Goal: Transaction & Acquisition: Obtain resource

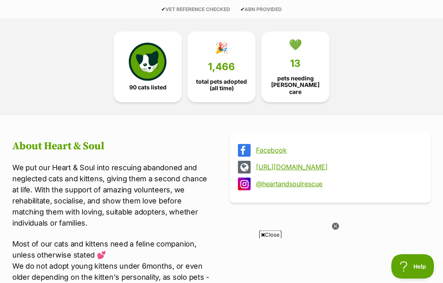
scroll to position [197, 0]
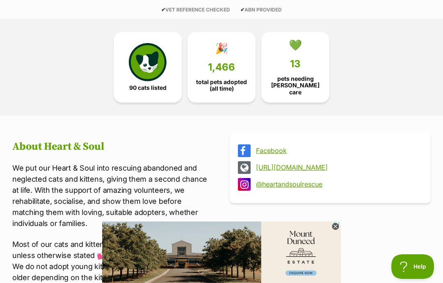
click at [142, 64] on img at bounding box center [148, 62] width 38 height 38
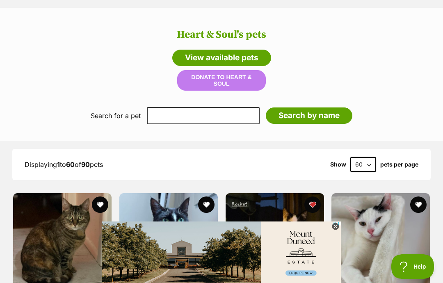
scroll to position [824, 0]
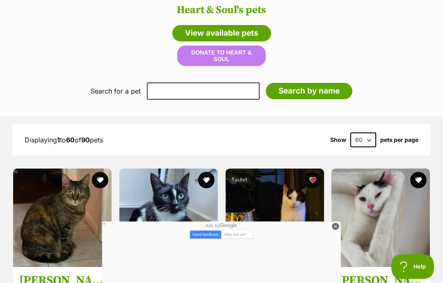
click at [336, 221] on img at bounding box center [381, 218] width 99 height 99
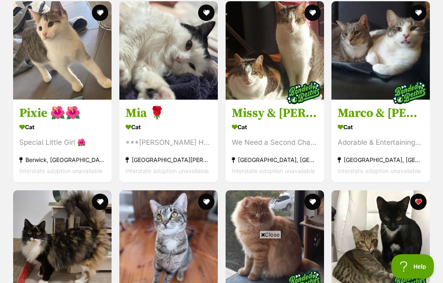
scroll to position [1370, 0]
click at [239, 103] on link "Missy & Sonny 🌺💙 Cat We Need a Second Chance Williamstown, VIC Interstate adopt…" at bounding box center [275, 140] width 99 height 83
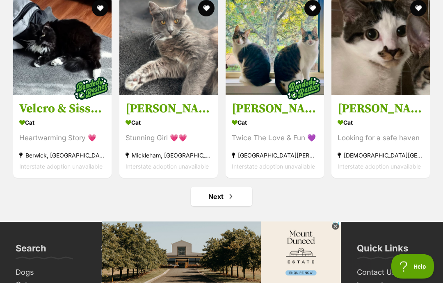
scroll to position [3646, 0]
click at [227, 202] on span "Next page" at bounding box center [231, 197] width 8 height 10
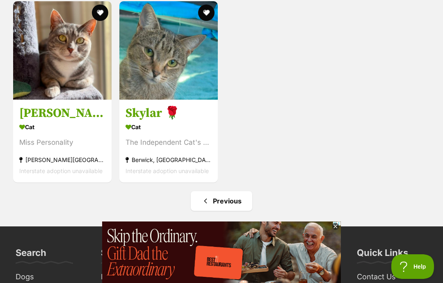
scroll to position [2316, 0]
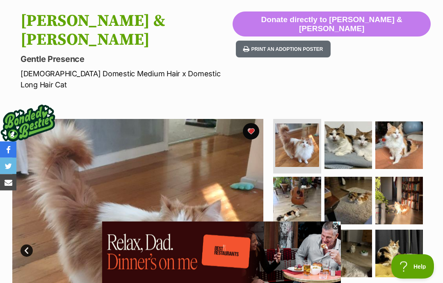
scroll to position [82, 0]
click at [364, 122] on img at bounding box center [349, 146] width 48 height 48
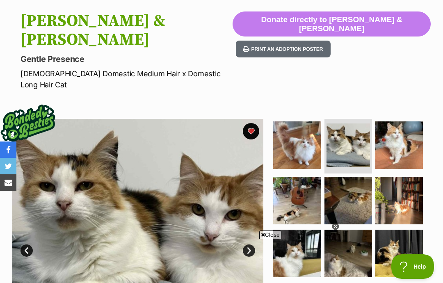
scroll to position [0, 0]
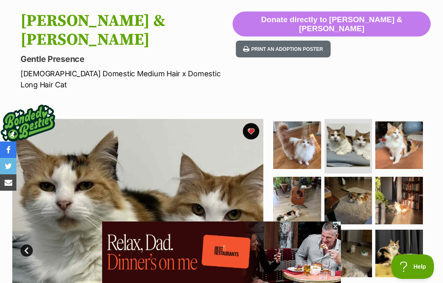
click at [408, 122] on img at bounding box center [400, 146] width 48 height 48
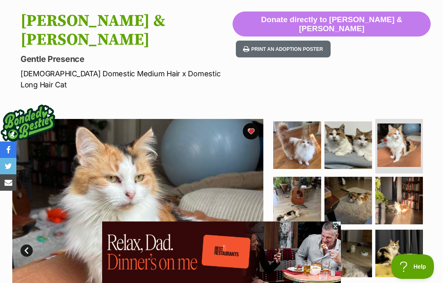
click at [302, 177] on img at bounding box center [297, 201] width 48 height 48
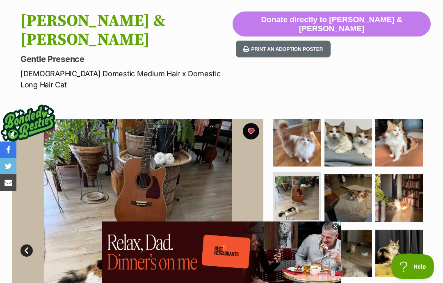
click at [353, 179] on img at bounding box center [349, 198] width 48 height 48
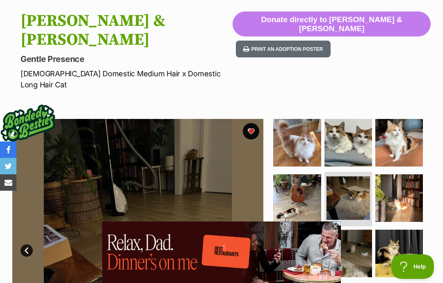
click at [307, 174] on img at bounding box center [297, 198] width 48 height 48
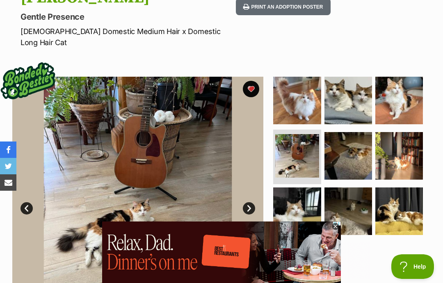
click at [361, 133] on img at bounding box center [349, 156] width 48 height 48
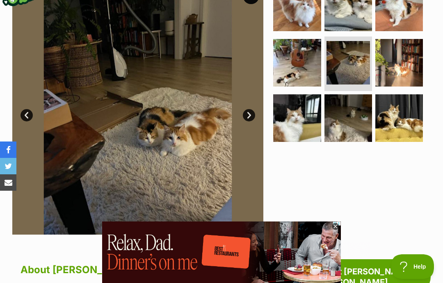
scroll to position [176, 0]
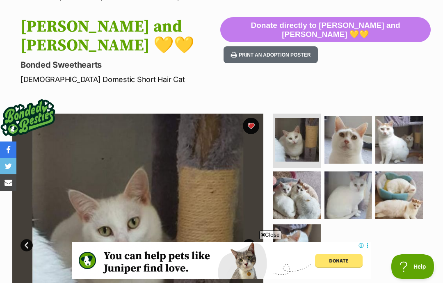
click at [405, 123] on img at bounding box center [400, 140] width 48 height 48
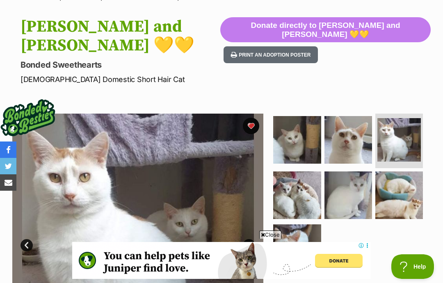
click at [304, 176] on img at bounding box center [297, 196] width 48 height 48
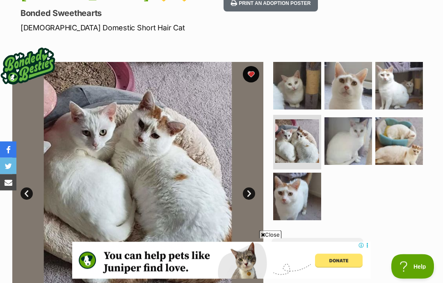
scroll to position [121, 0]
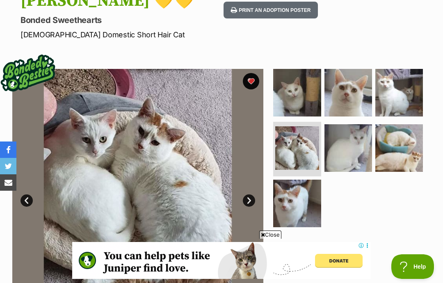
click at [296, 182] on img at bounding box center [297, 204] width 48 height 48
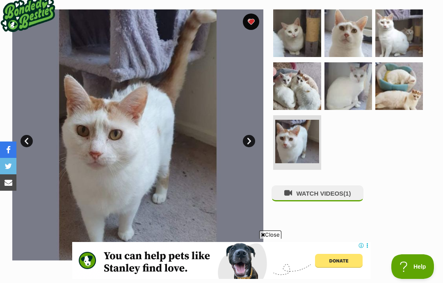
scroll to position [180, 0]
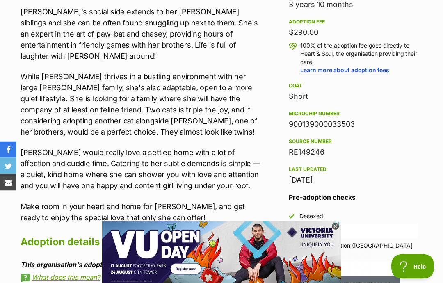
scroll to position [581, 0]
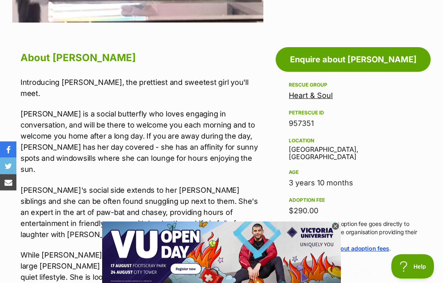
click at [337, 230] on icon at bounding box center [335, 226] width 7 height 7
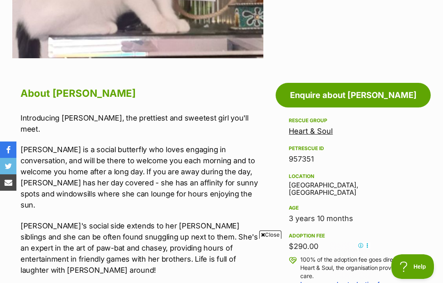
scroll to position [0, 0]
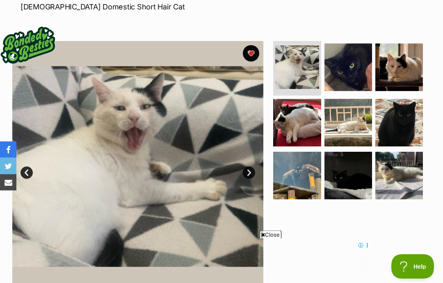
scroll to position [148, 0]
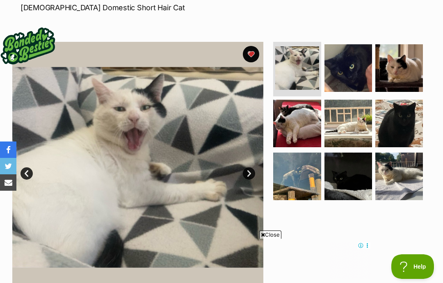
click at [404, 59] on img at bounding box center [400, 68] width 48 height 48
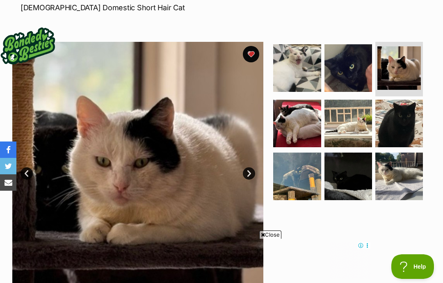
click at [298, 101] on img at bounding box center [297, 124] width 48 height 48
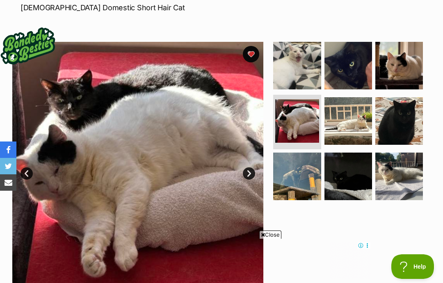
click at [336, 110] on img at bounding box center [349, 121] width 48 height 48
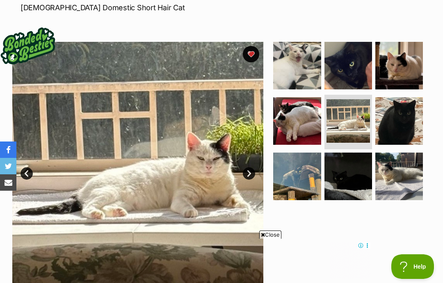
click at [402, 103] on img at bounding box center [400, 121] width 48 height 48
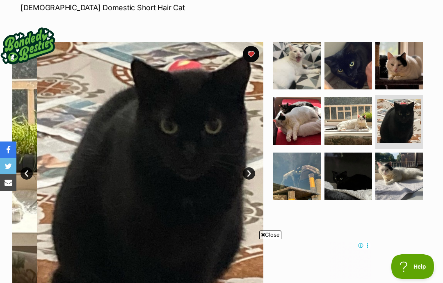
scroll to position [0, 0]
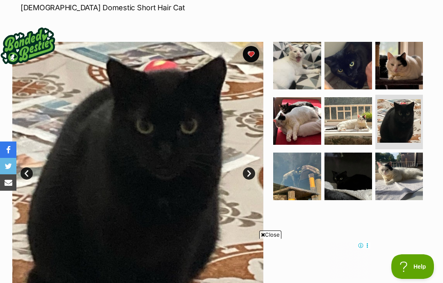
click at [301, 154] on img at bounding box center [297, 177] width 48 height 48
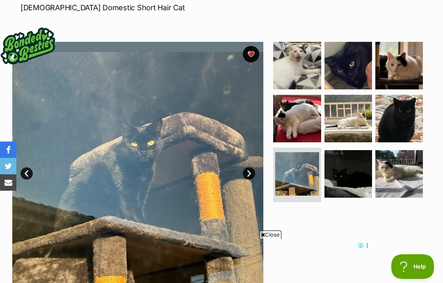
click at [342, 160] on img at bounding box center [349, 174] width 48 height 48
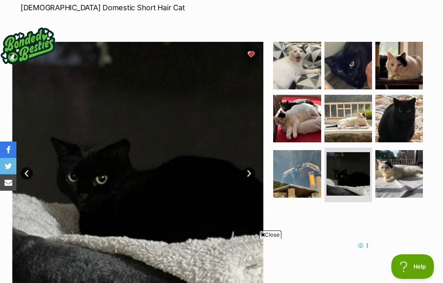
click at [398, 161] on img at bounding box center [400, 174] width 48 height 48
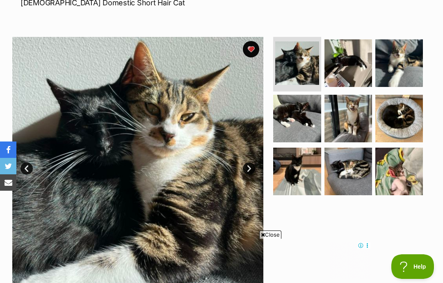
click at [407, 56] on img at bounding box center [400, 63] width 48 height 48
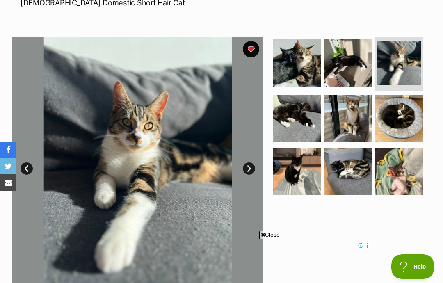
click at [310, 95] on img at bounding box center [297, 119] width 48 height 48
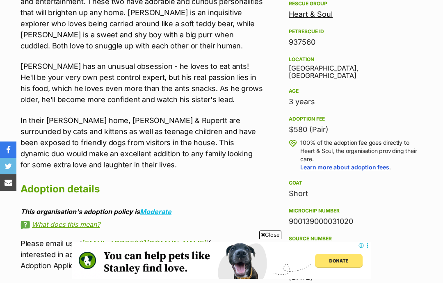
scroll to position [91, 0]
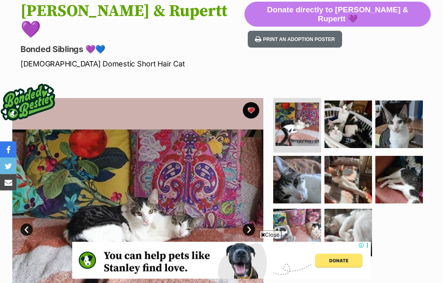
click at [346, 101] on img at bounding box center [349, 125] width 48 height 48
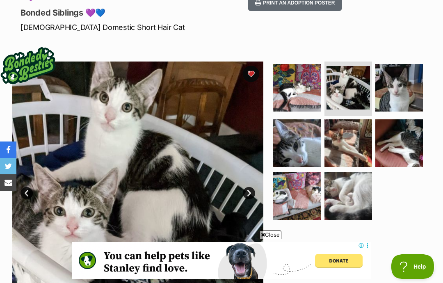
scroll to position [0, 0]
click at [391, 72] on img at bounding box center [400, 88] width 48 height 48
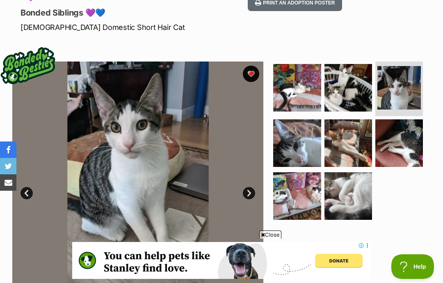
click at [302, 119] on img at bounding box center [297, 143] width 48 height 48
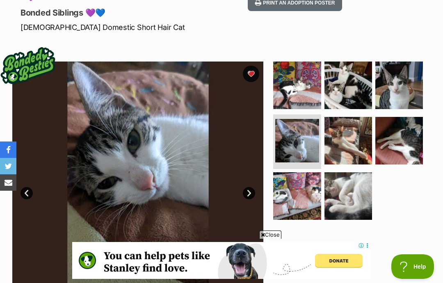
click at [344, 71] on img at bounding box center [349, 86] width 48 height 48
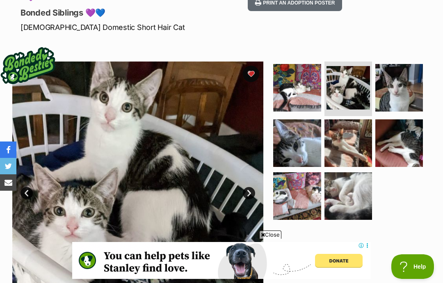
click at [335, 123] on img at bounding box center [349, 143] width 48 height 48
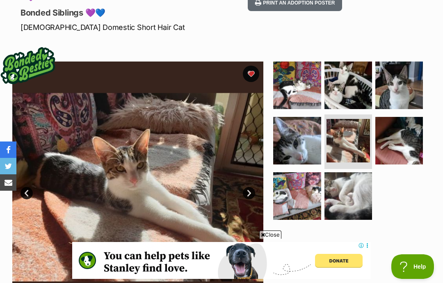
click at [402, 121] on img at bounding box center [400, 141] width 48 height 48
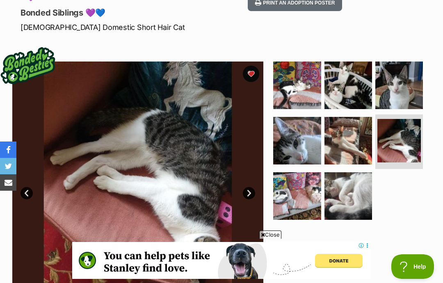
click at [343, 173] on img at bounding box center [349, 196] width 48 height 48
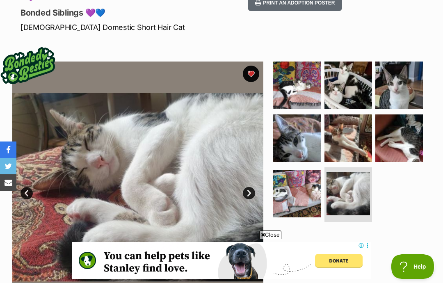
click at [286, 170] on img at bounding box center [297, 194] width 48 height 48
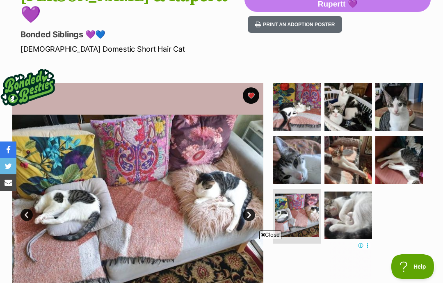
scroll to position [106, 0]
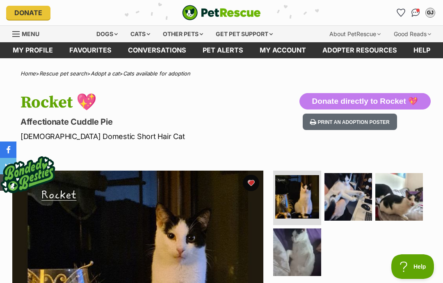
click at [117, 71] on link "Adopt a cat" at bounding box center [105, 73] width 29 height 7
click at [157, 70] on link "Cats available for adoption" at bounding box center [156, 73] width 67 height 7
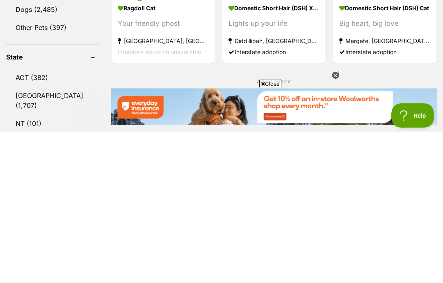
click at [63, 65] on input "Kricket" at bounding box center [52, 73] width 92 height 16
type input "Kricket"
click at [48, 85] on button "Search" at bounding box center [51, 93] width 90 height 16
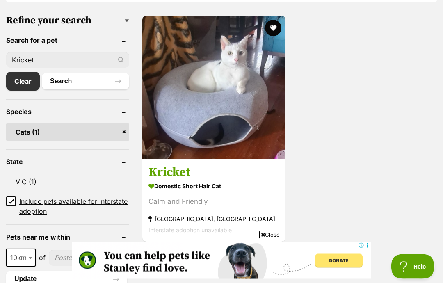
scroll to position [273, 0]
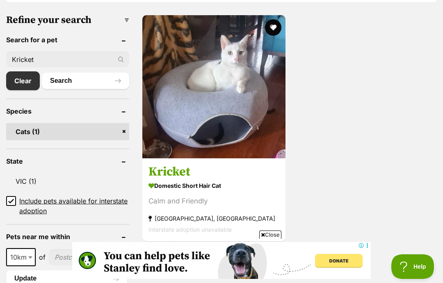
click at [172, 171] on h3 "Kricket" at bounding box center [214, 172] width 131 height 16
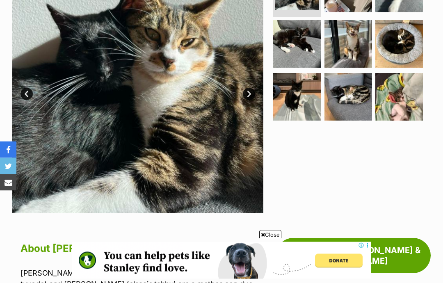
scroll to position [271, 0]
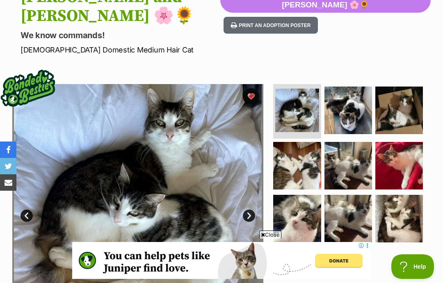
scroll to position [121, 0]
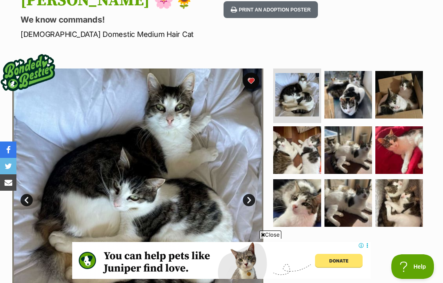
click at [403, 74] on img at bounding box center [400, 95] width 48 height 48
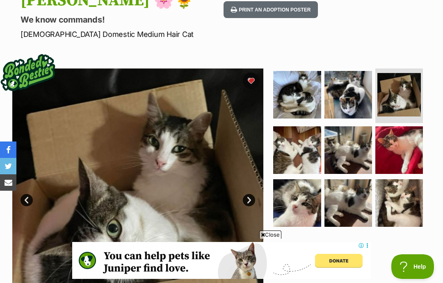
click at [395, 135] on img at bounding box center [400, 150] width 48 height 48
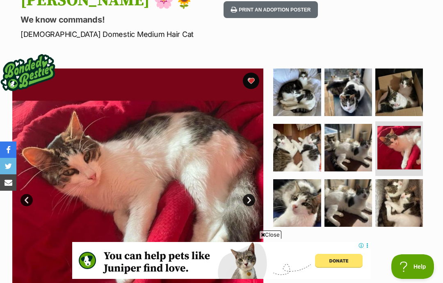
click at [401, 190] on img at bounding box center [400, 203] width 48 height 48
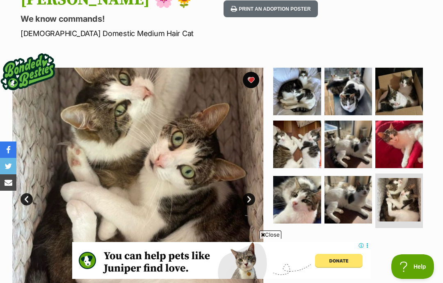
scroll to position [123, 0]
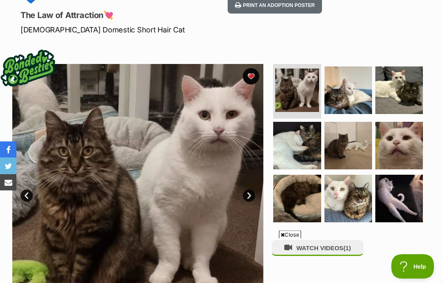
scroll to position [126, 0]
click at [348, 175] on img at bounding box center [349, 199] width 48 height 48
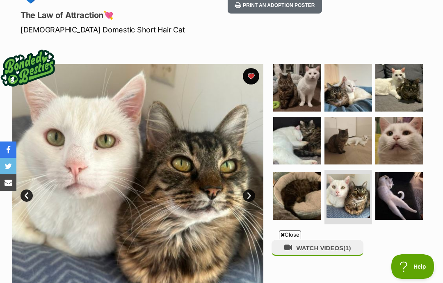
click at [397, 179] on img at bounding box center [400, 196] width 48 height 48
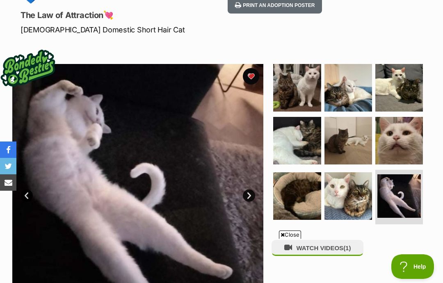
click at [357, 172] on img at bounding box center [349, 196] width 48 height 48
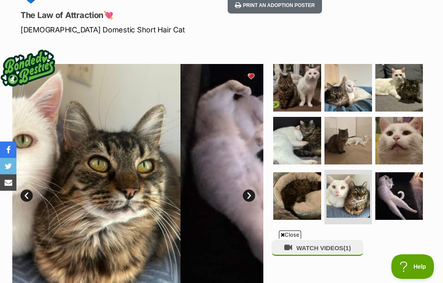
click at [406, 118] on img at bounding box center [400, 141] width 48 height 48
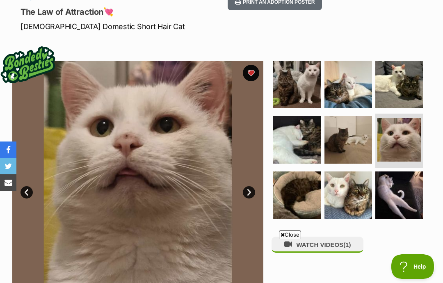
scroll to position [130, 0]
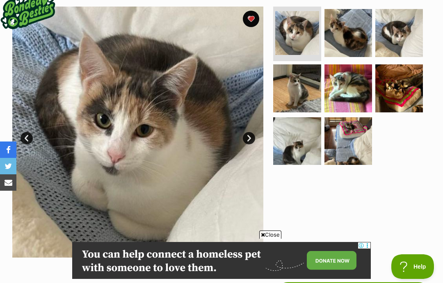
scroll to position [158, 0]
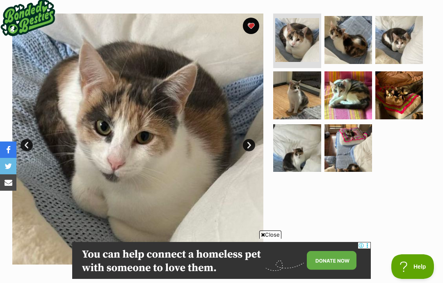
click at [402, 94] on img at bounding box center [400, 95] width 48 height 48
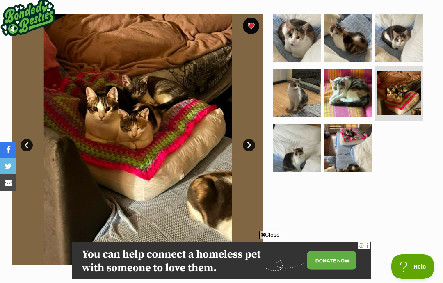
click at [344, 143] on img at bounding box center [349, 148] width 48 height 48
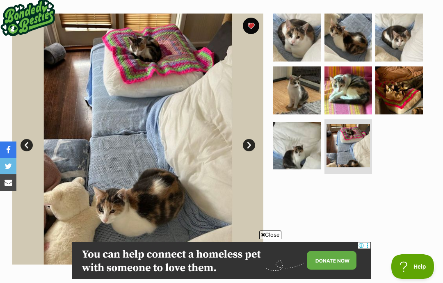
click at [298, 146] on img at bounding box center [297, 146] width 48 height 48
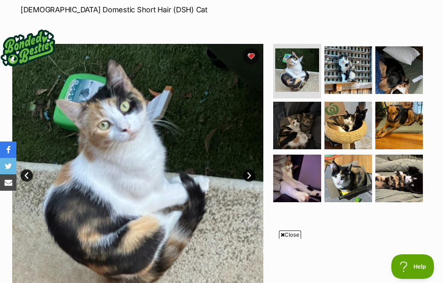
scroll to position [145, 0]
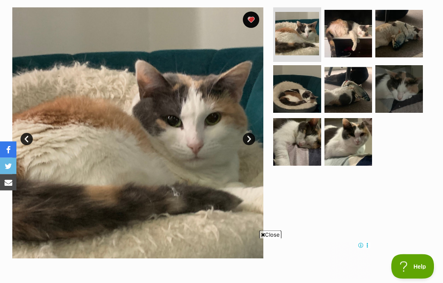
scroll to position [163, 0]
click at [351, 145] on img at bounding box center [349, 142] width 48 height 48
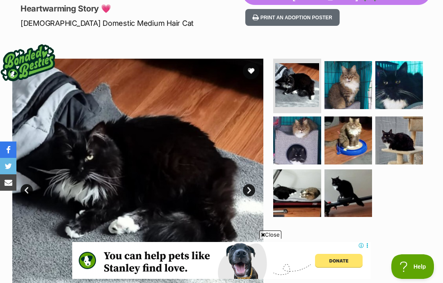
scroll to position [113, 0]
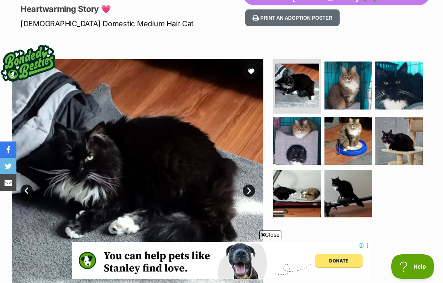
click at [354, 83] on img at bounding box center [349, 86] width 48 height 48
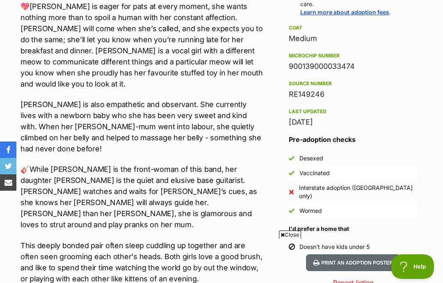
scroll to position [682, 0]
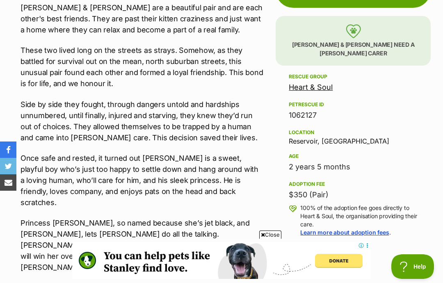
scroll to position [526, 0]
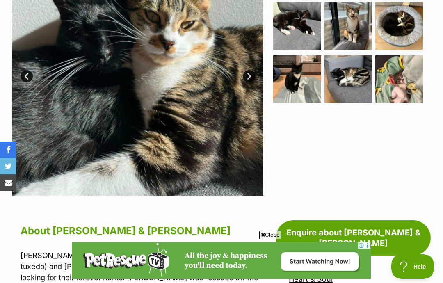
scroll to position [278, 0]
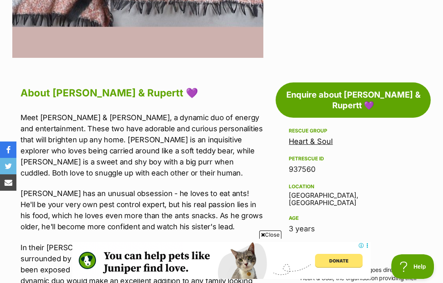
scroll to position [416, 0]
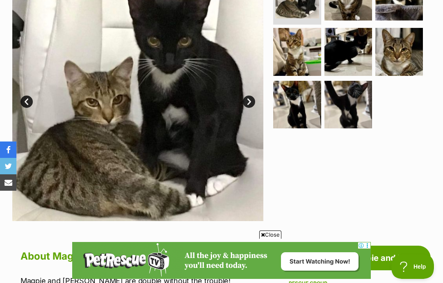
scroll to position [187, 0]
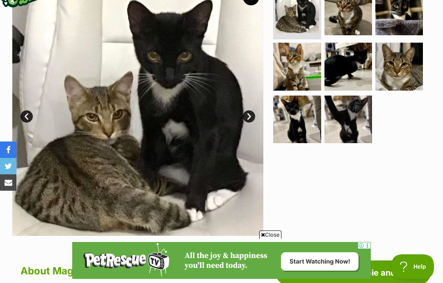
click at [252, 111] on link "Next" at bounding box center [249, 116] width 12 height 12
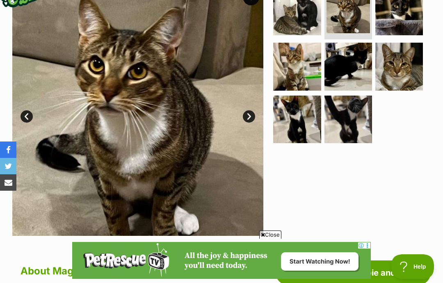
click at [247, 114] on link "Next" at bounding box center [249, 116] width 12 height 12
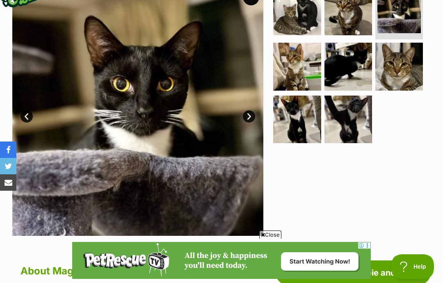
click at [250, 116] on link "Next" at bounding box center [249, 116] width 12 height 12
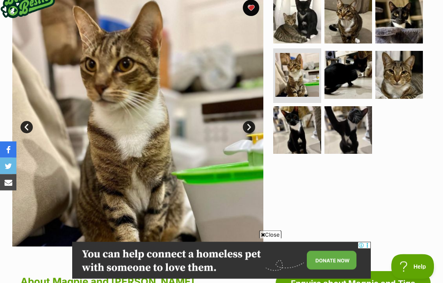
scroll to position [177, 0]
click at [406, 73] on img at bounding box center [400, 75] width 48 height 48
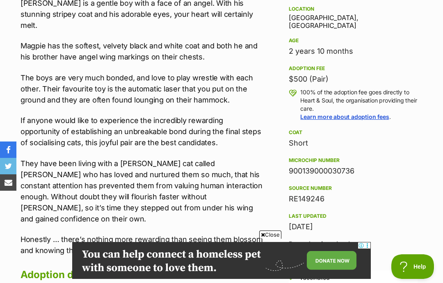
scroll to position [532, 0]
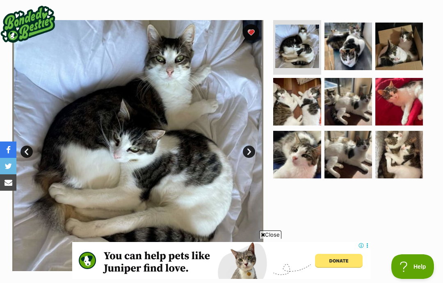
scroll to position [160, 0]
